Goal: Task Accomplishment & Management: Manage account settings

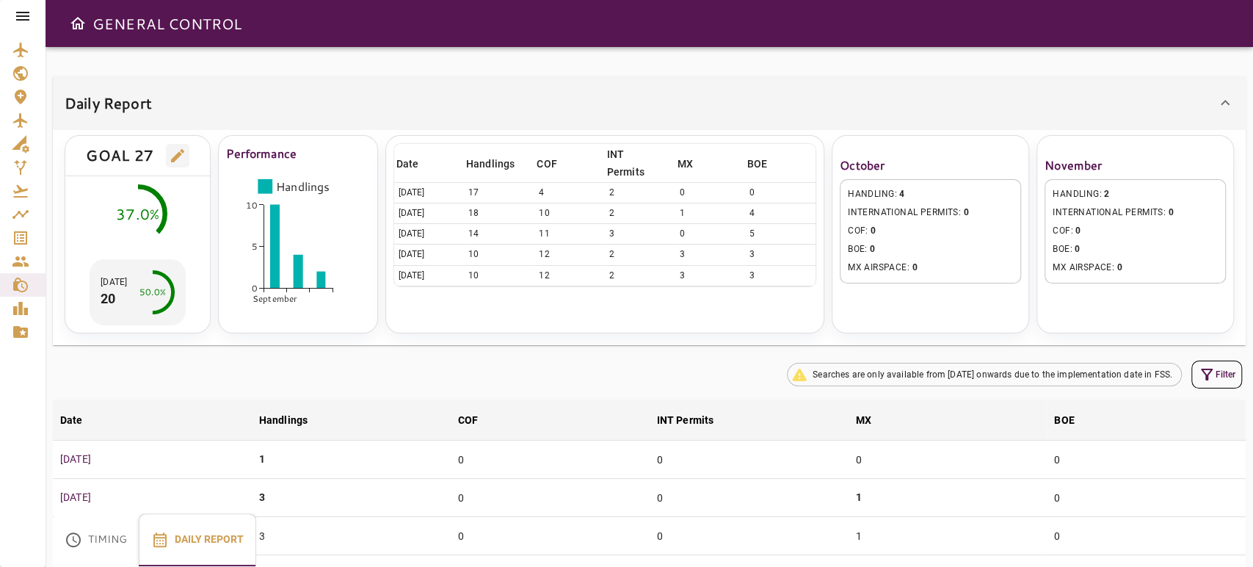
click at [1210, 373] on icon "button" at bounding box center [1207, 375] width 18 height 18
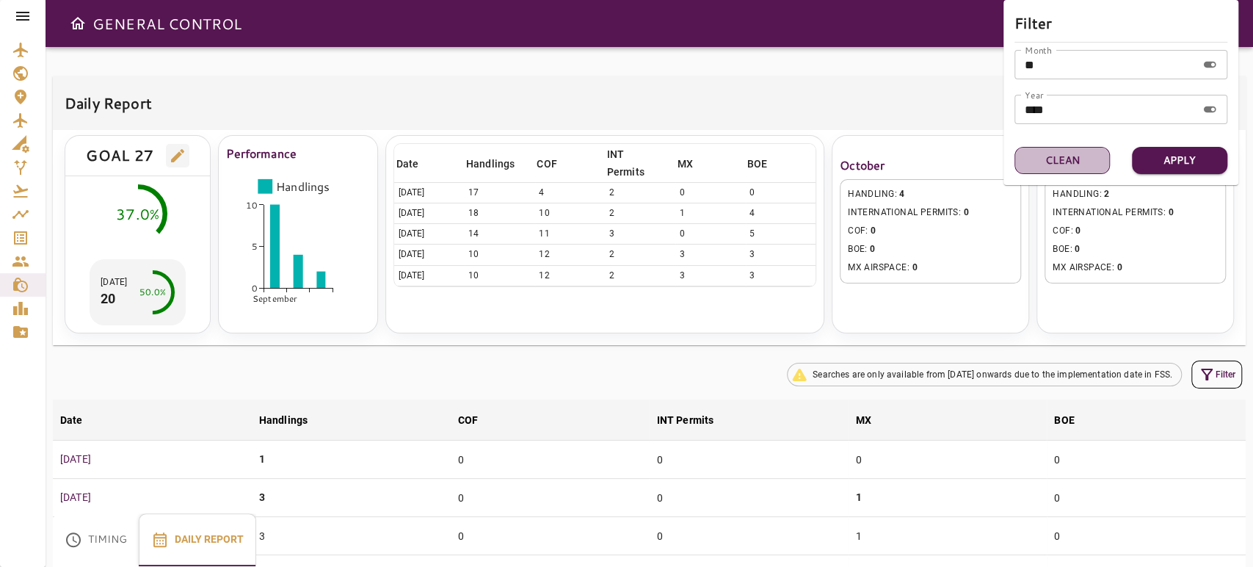
click at [1092, 151] on button "Clean" at bounding box center [1062, 160] width 95 height 27
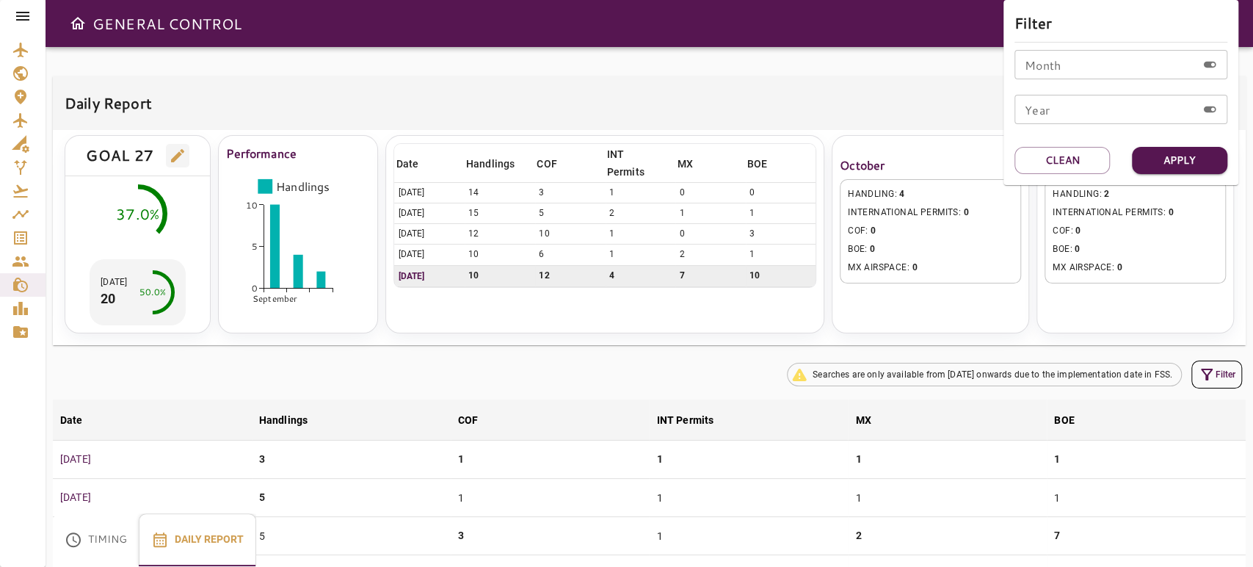
click at [21, 239] on div at bounding box center [626, 283] width 1253 height 567
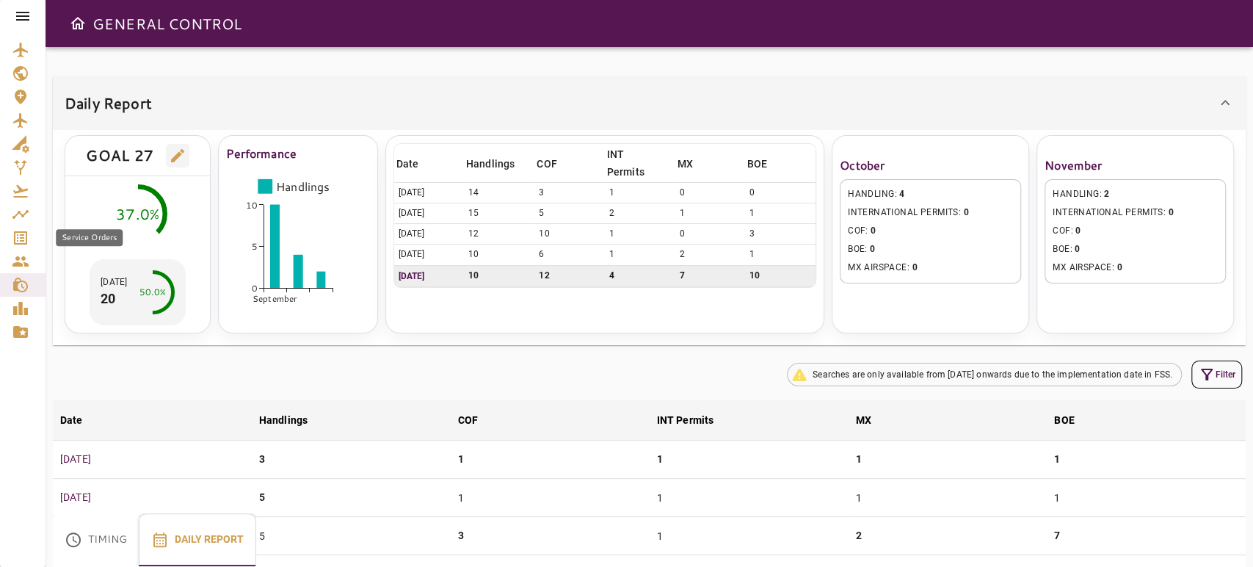
click at [21, 239] on icon "Service Orders" at bounding box center [21, 238] width 18 height 18
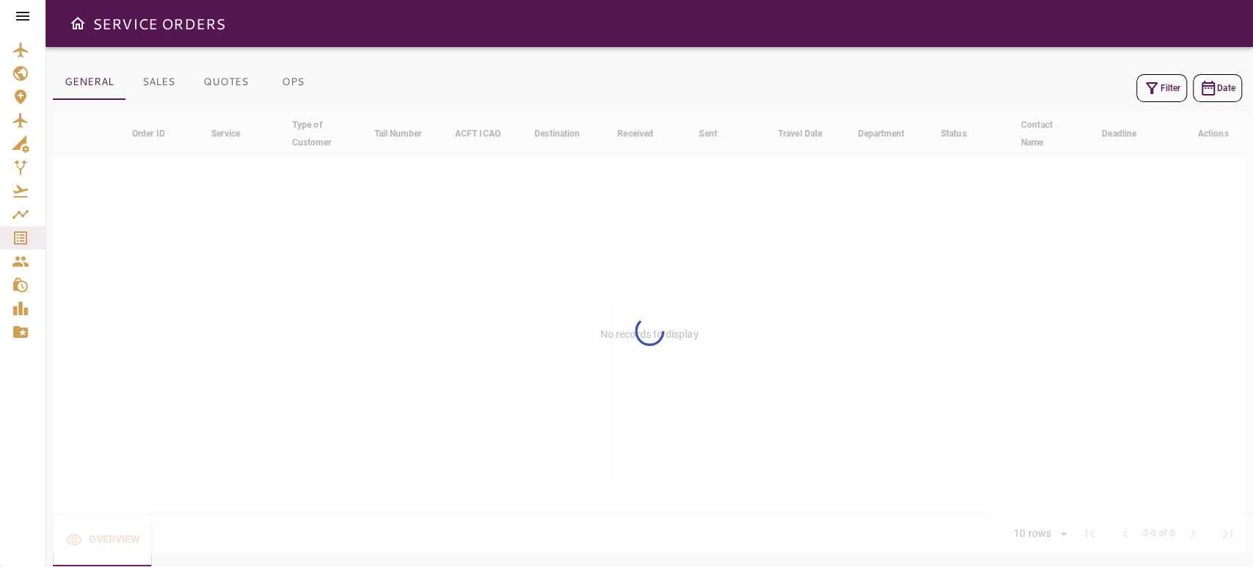
click at [1162, 87] on button "Filter" at bounding box center [1162, 88] width 51 height 28
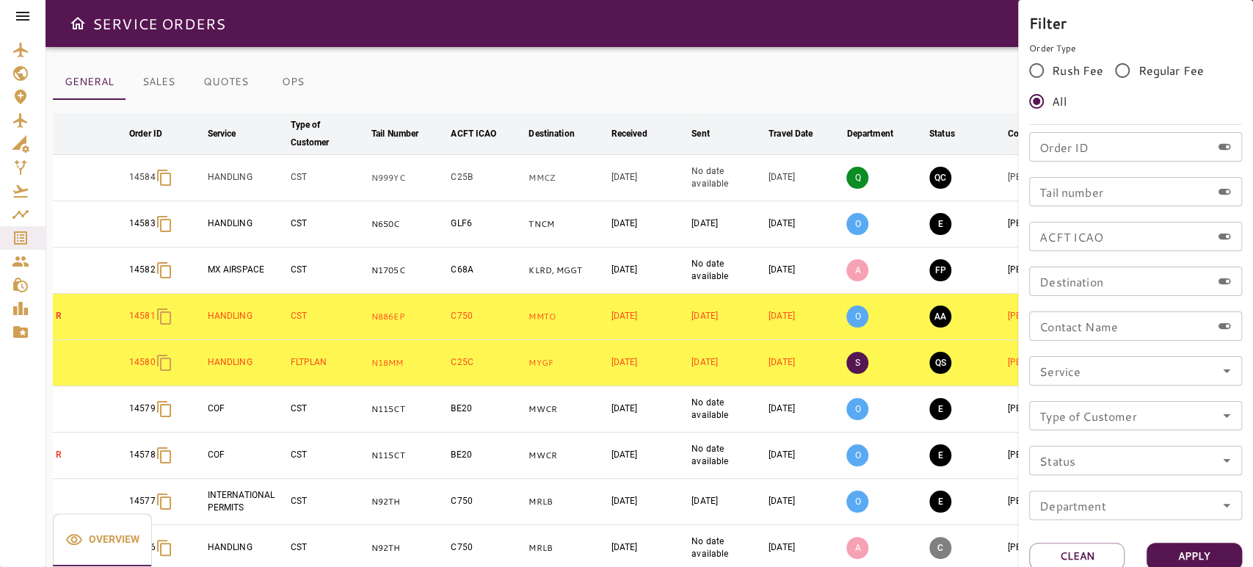
click at [1096, 151] on input "Order ID" at bounding box center [1120, 146] width 182 height 29
type input "*****"
click at [1185, 548] on button "Apply" at bounding box center [1194, 556] width 95 height 27
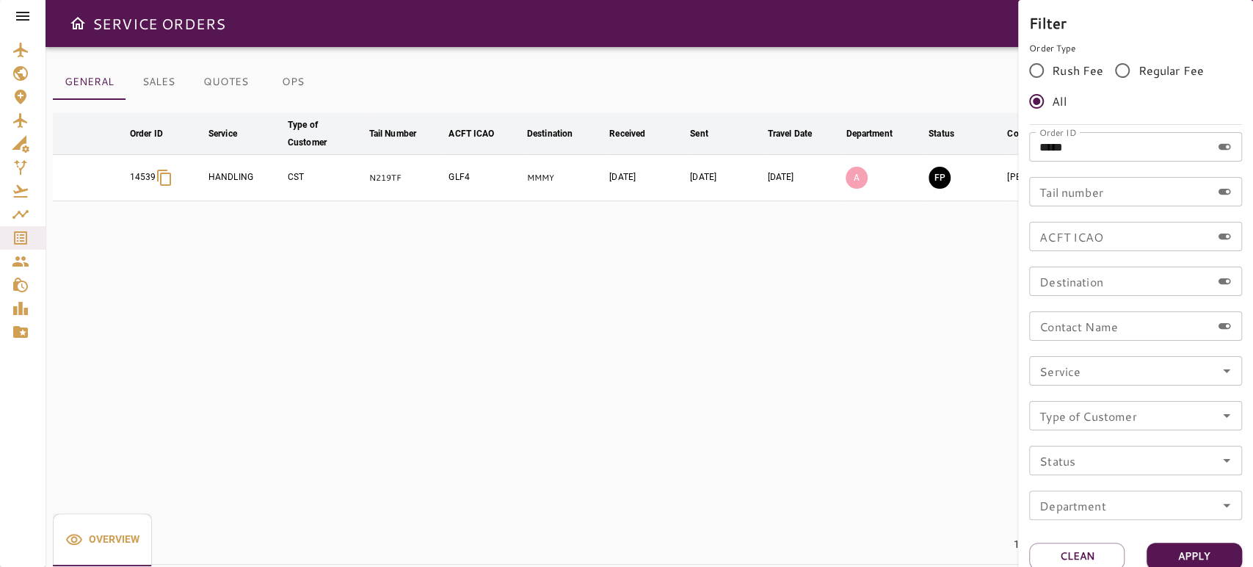
click at [833, 318] on div at bounding box center [626, 283] width 1253 height 567
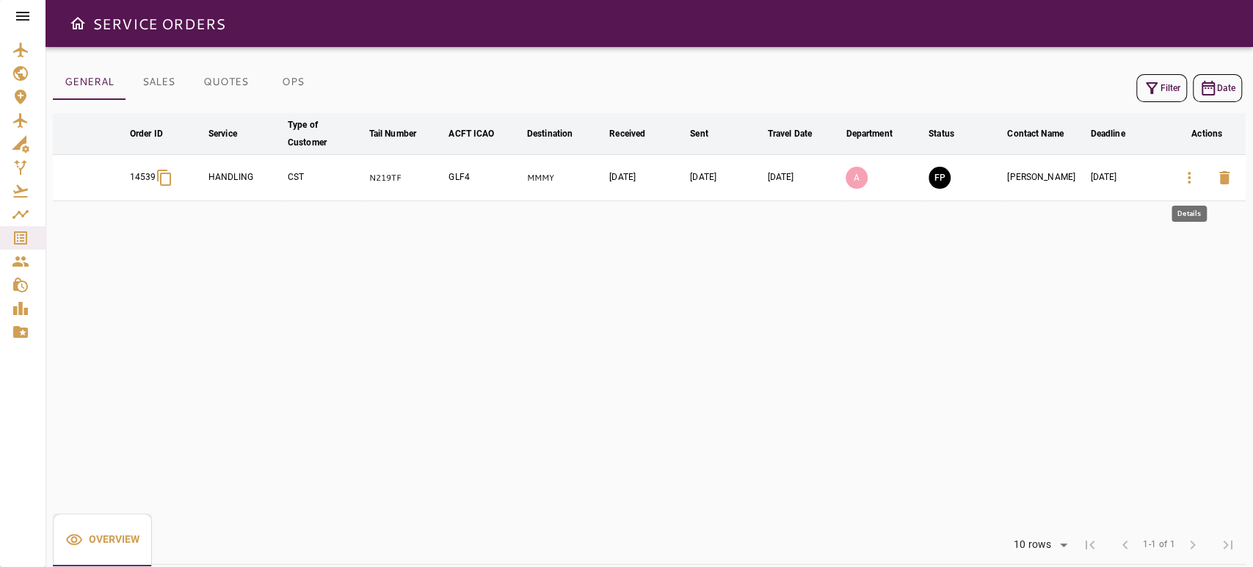
click at [1184, 173] on icon "button" at bounding box center [1190, 178] width 18 height 18
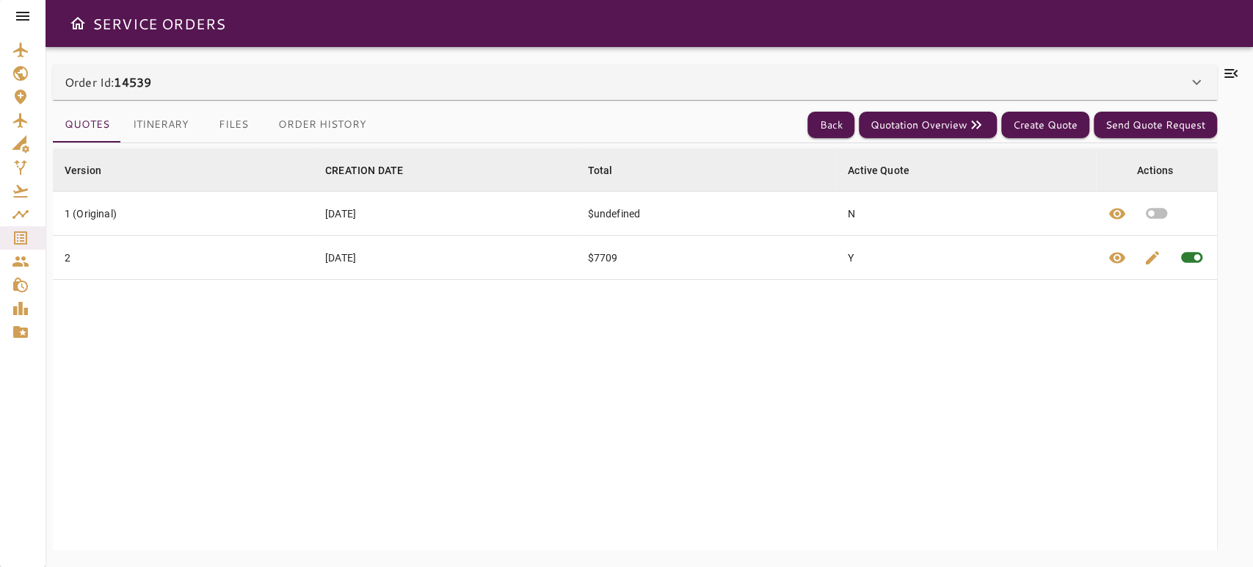
click at [535, 80] on div "Order Id: 14539" at bounding box center [626, 82] width 1123 height 18
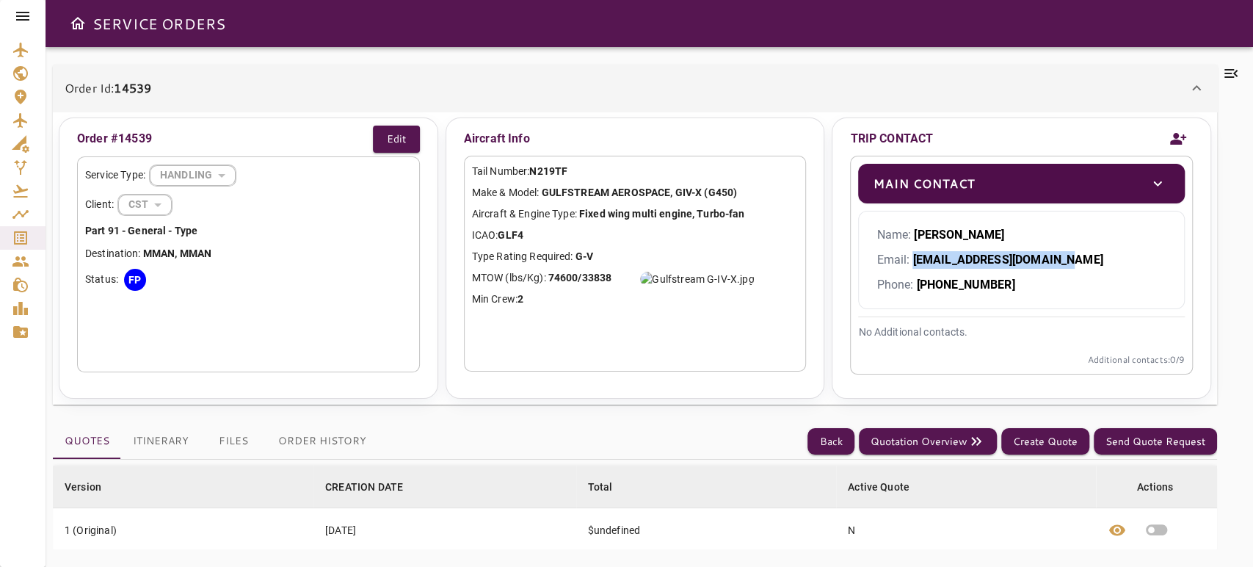
drag, startPoint x: 913, startPoint y: 261, endPoint x: 1075, endPoint y: 259, distance: 162.3
click at [1075, 259] on p "Email: [EMAIL_ADDRESS][DOMAIN_NAME]" at bounding box center [1022, 260] width 290 height 18
copy b "[EMAIL_ADDRESS][DOMAIN_NAME]"
drag, startPoint x: 980, startPoint y: 236, endPoint x: 915, endPoint y: 238, distance: 65.4
click at [915, 238] on p "Name: [PERSON_NAME]" at bounding box center [1022, 235] width 290 height 18
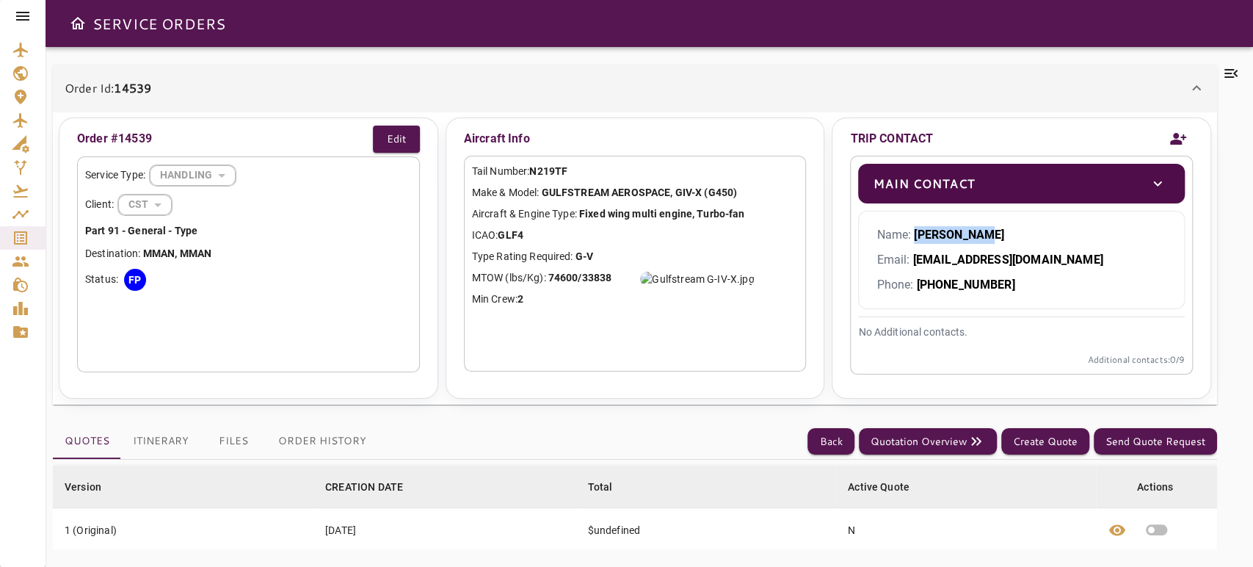
copy b "[PERSON_NAME]"
drag, startPoint x: 917, startPoint y: 284, endPoint x: 1006, endPoint y: 284, distance: 88.8
click at [1006, 284] on b "[PHONE_NUMBER]" at bounding box center [965, 285] width 98 height 14
copy b "[PHONE_NUMBER]"
